Goal: Task Accomplishment & Management: Manage account settings

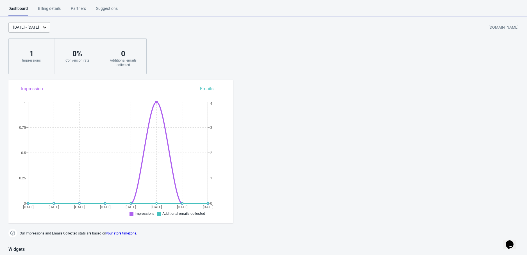
click at [39, 29] on div "[DATE] - [DATE]" at bounding box center [26, 27] width 26 height 6
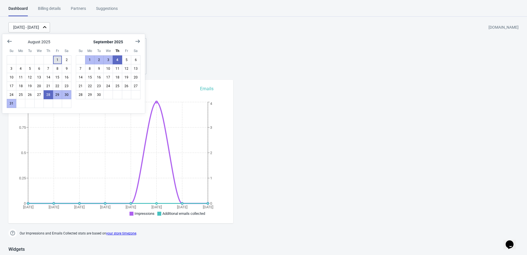
click at [57, 61] on button "1" at bounding box center [58, 59] width 10 height 9
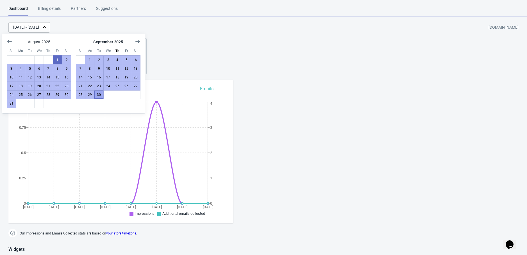
click at [98, 93] on button "30" at bounding box center [99, 94] width 10 height 9
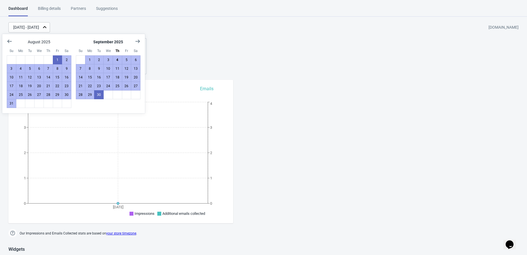
click at [221, 52] on div "[DATE] - [DATE] [DOMAIN_NAME] 0 Impressions 0 % Conversion rate 0 Additional em…" at bounding box center [263, 48] width 527 height 52
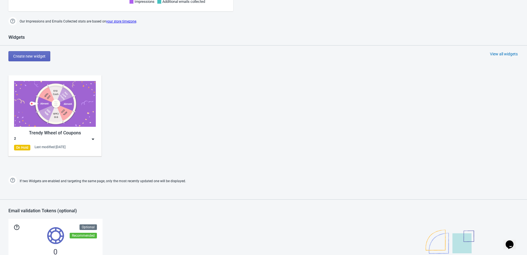
scroll to position [218, 0]
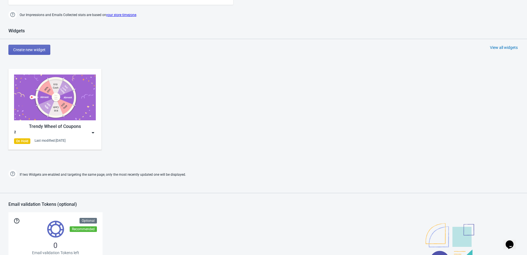
click at [83, 132] on div "2" at bounding box center [55, 133] width 82 height 6
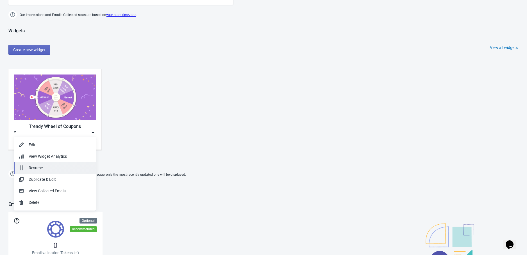
click at [53, 166] on div "Resume" at bounding box center [60, 168] width 63 height 6
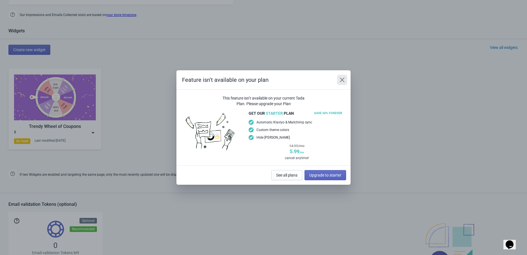
click at [344, 84] on button "Close" at bounding box center [342, 80] width 10 height 10
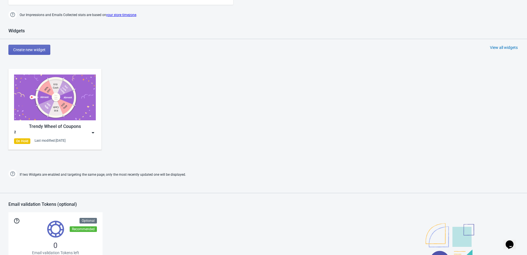
click at [83, 132] on div "2" at bounding box center [55, 133] width 82 height 6
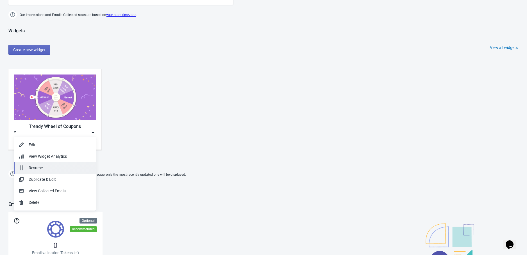
click at [51, 167] on div "Resume" at bounding box center [60, 168] width 63 height 6
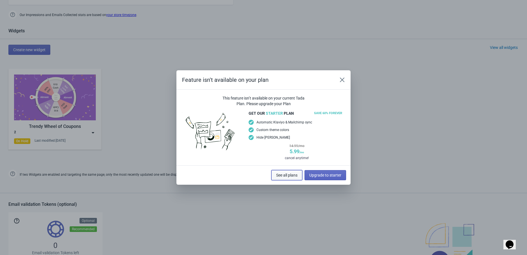
click at [285, 177] on button "See all plans" at bounding box center [286, 175] width 31 height 10
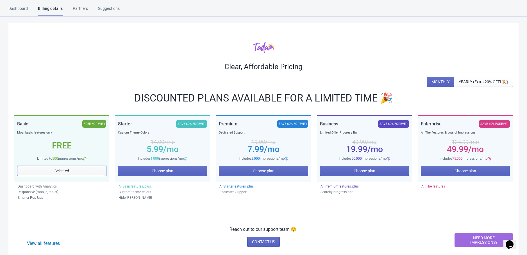
click at [60, 168] on span "Selected" at bounding box center [61, 170] width 15 height 4
click at [14, 7] on div "Dashboard" at bounding box center [17, 11] width 19 height 10
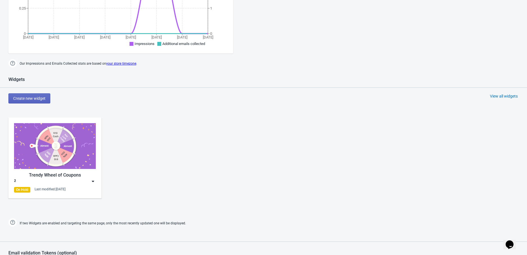
scroll to position [218, 0]
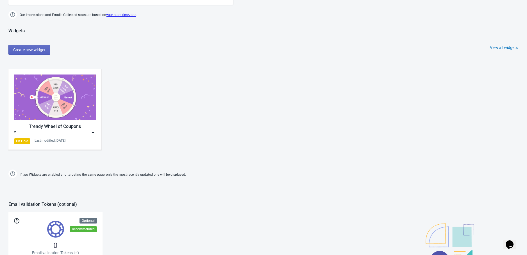
click at [94, 134] on img at bounding box center [93, 133] width 6 height 6
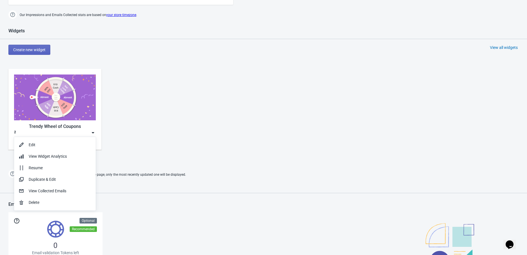
click at [147, 170] on span "If two Widgets are enabled and targeting the same page, only the most recently …" at bounding box center [103, 174] width 166 height 9
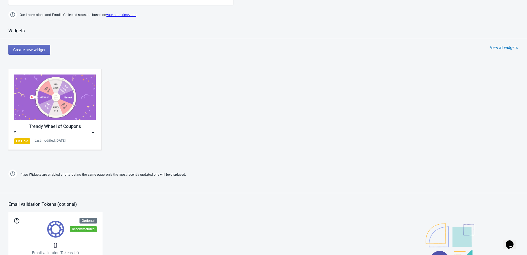
click at [80, 134] on div "2" at bounding box center [55, 133] width 82 height 6
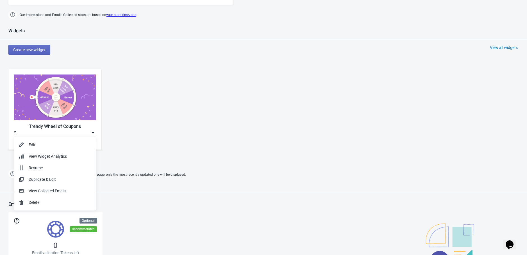
click at [144, 145] on div "Trendy Wheel of Coupons 2 On Hold Last modified: [DATE]" at bounding box center [263, 113] width 527 height 101
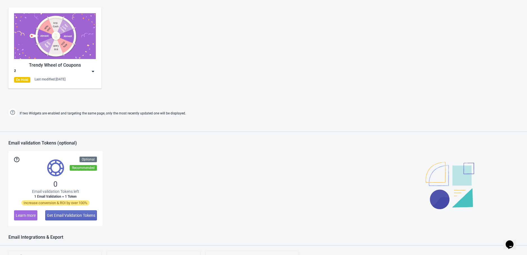
scroll to position [184, 0]
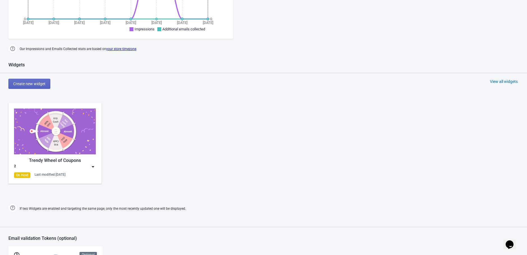
click at [77, 168] on div "2" at bounding box center [55, 167] width 82 height 6
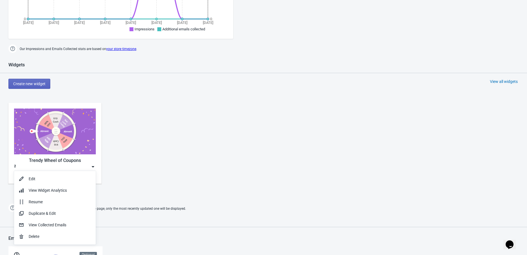
click at [273, 96] on div "Widgets Create new widget View all widgets Trendy Wheel of Coupons 2 On Hold La…" at bounding box center [263, 137] width 527 height 151
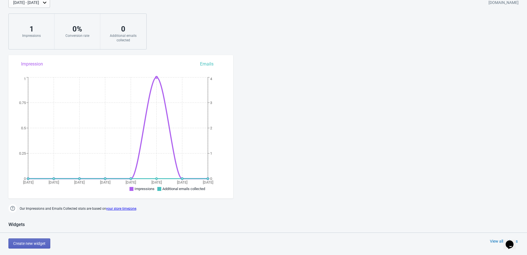
scroll to position [0, 0]
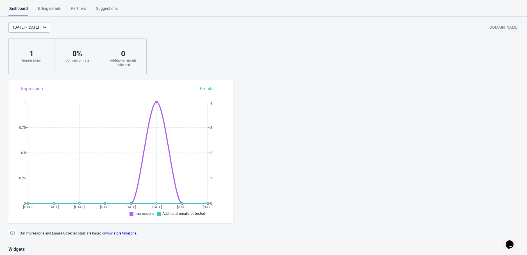
click at [54, 9] on div "Billing details" at bounding box center [49, 11] width 23 height 10
